Goal: Task Accomplishment & Management: Use online tool/utility

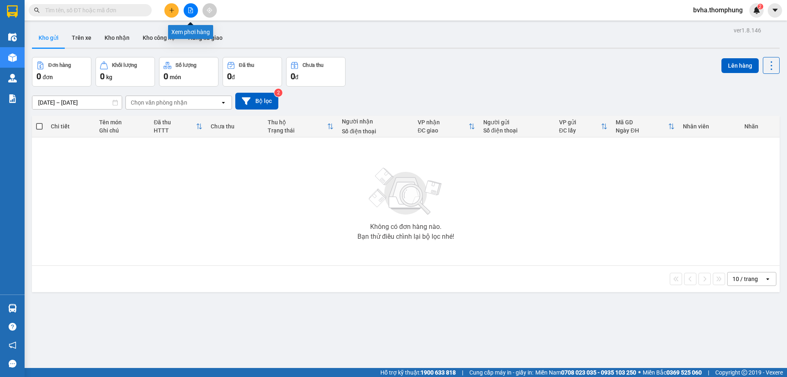
click at [187, 14] on button at bounding box center [191, 10] width 14 height 14
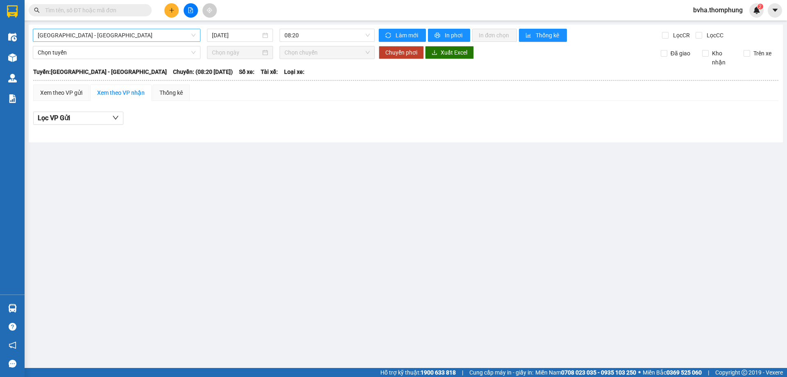
click at [116, 40] on span "[GEOGRAPHIC_DATA] - [GEOGRAPHIC_DATA]" at bounding box center [117, 35] width 158 height 12
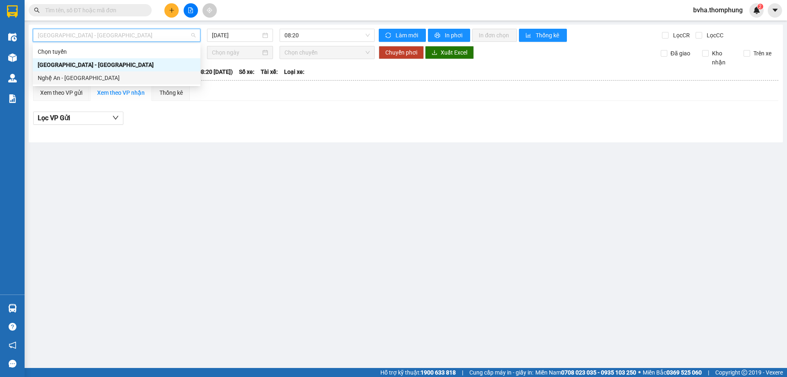
click at [111, 73] on div "Nghệ An - [GEOGRAPHIC_DATA]" at bounding box center [117, 77] width 168 height 13
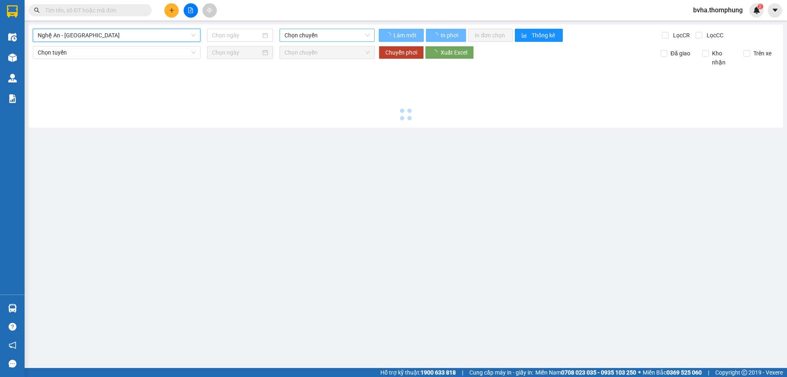
type input "[DATE]"
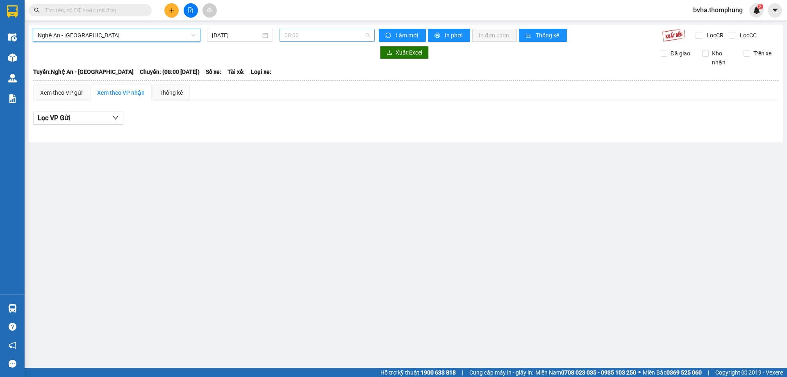
click at [345, 33] on span "08:00" at bounding box center [326, 35] width 85 height 12
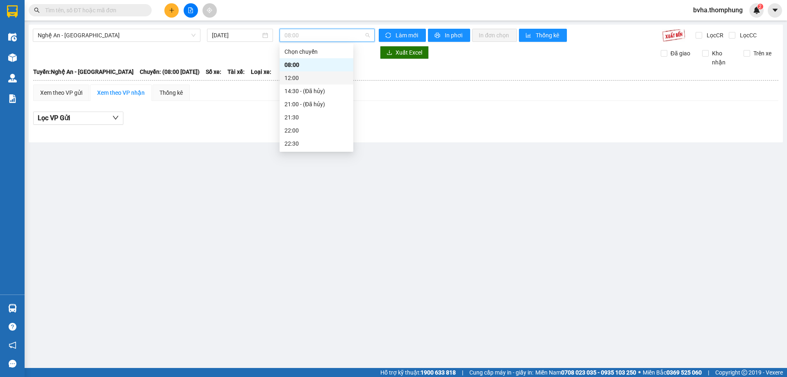
click at [306, 75] on div "12:00" at bounding box center [316, 77] width 64 height 9
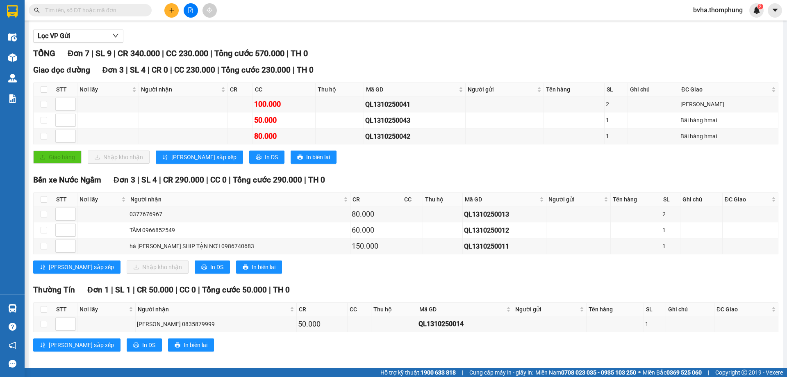
scroll to position [89, 0]
